Goal: Information Seeking & Learning: Learn about a topic

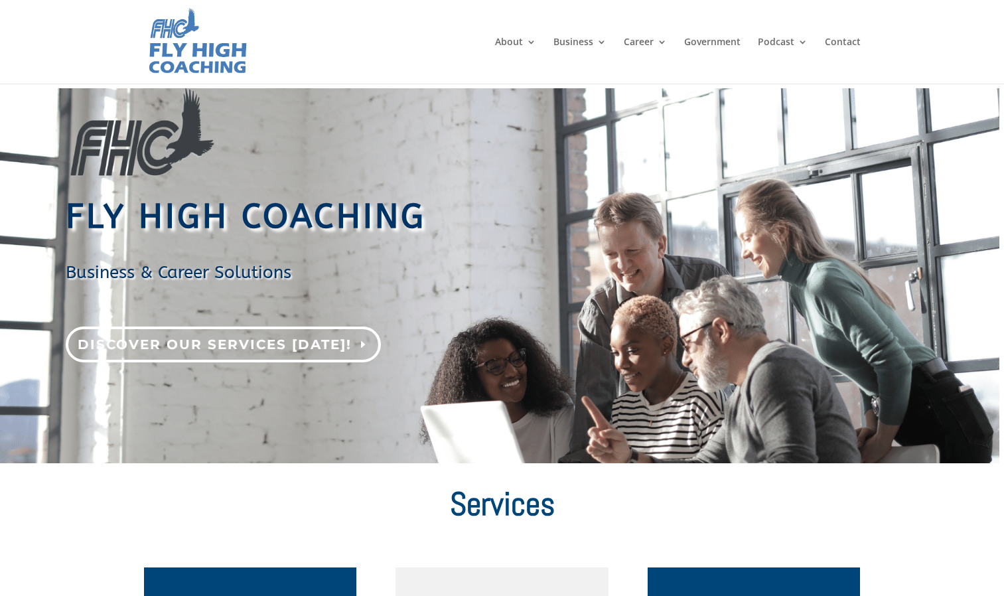
click at [237, 344] on link "Discover our services today!" at bounding box center [223, 345] width 315 height 36
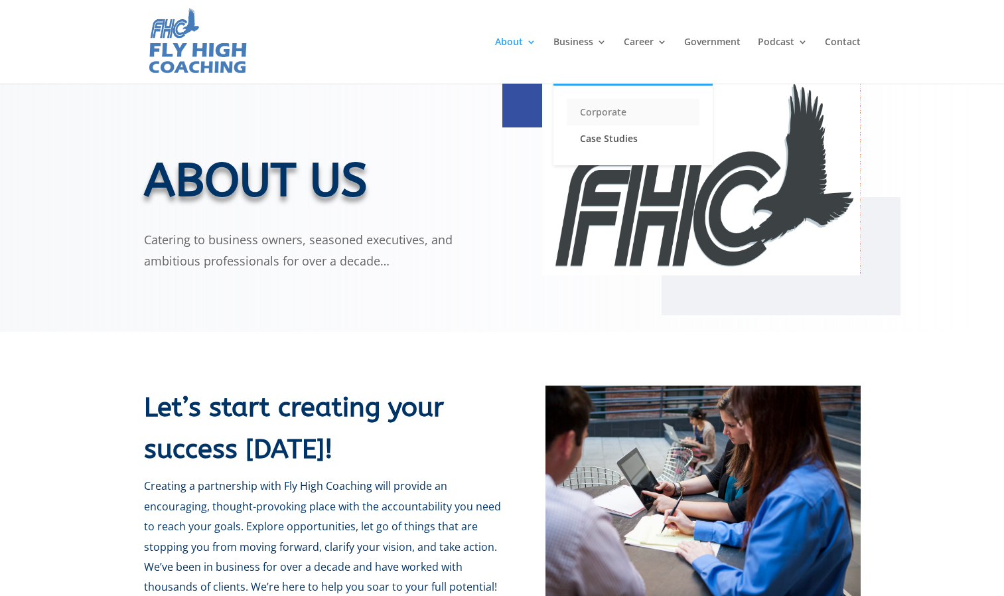
click at [598, 115] on link "Corporate" at bounding box center [633, 112] width 133 height 27
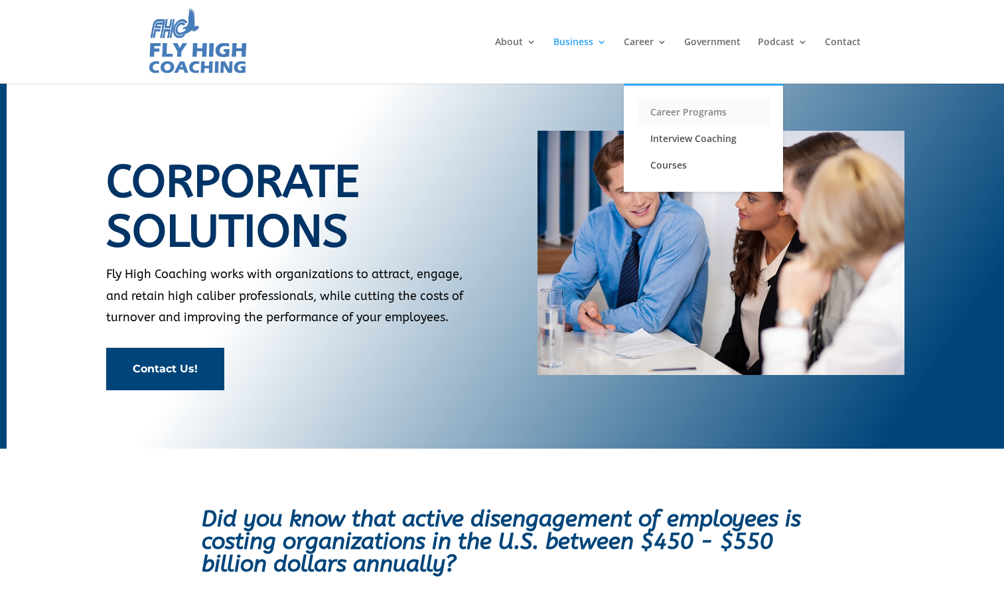
click at [658, 108] on link "Career Programs" at bounding box center [703, 112] width 133 height 27
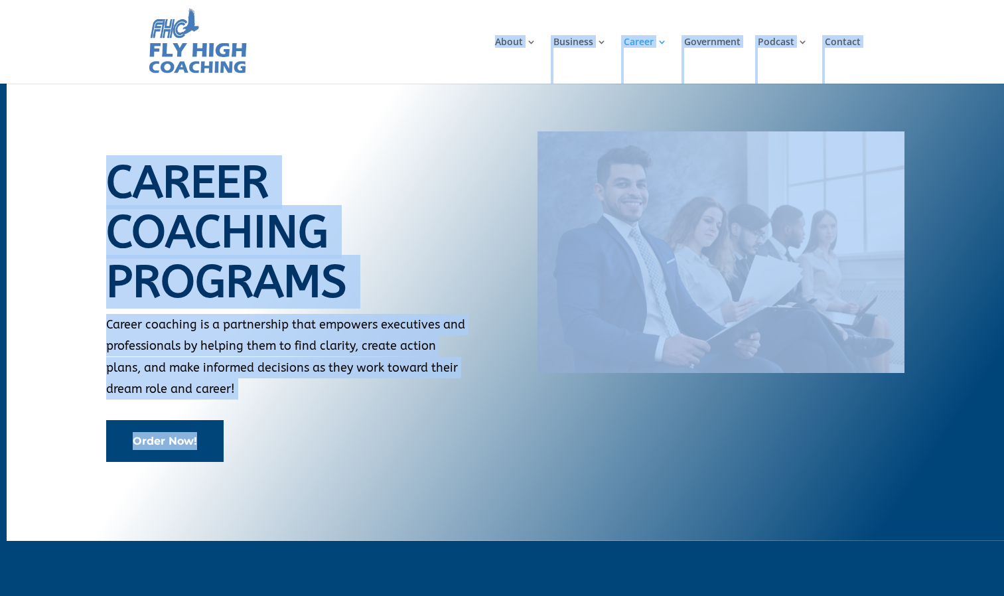
drag, startPoint x: 1003, startPoint y: 35, endPoint x: 1016, endPoint y: 114, distance: 80.0
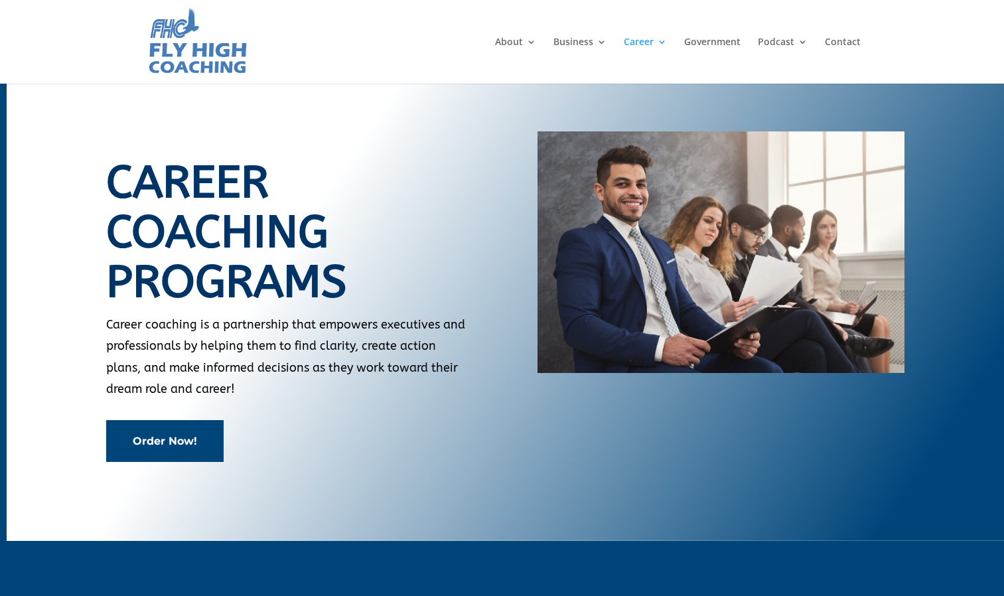
click at [642, 475] on div "CareeR coaching programs Career coaching is a partnership that empowers executi…" at bounding box center [505, 301] width 798 height 377
